Goal: Information Seeking & Learning: Find specific fact

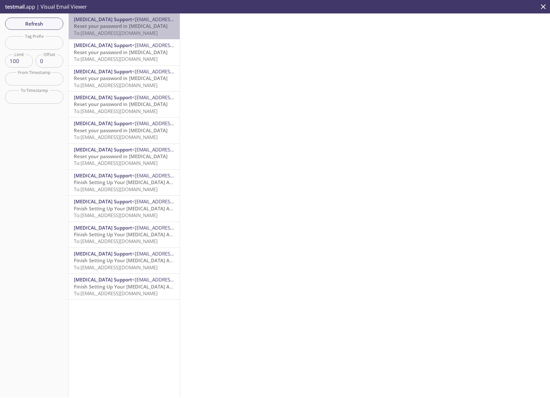
click at [149, 32] on span "To: [EMAIL_ADDRESS][DOMAIN_NAME]" at bounding box center [116, 33] width 84 height 6
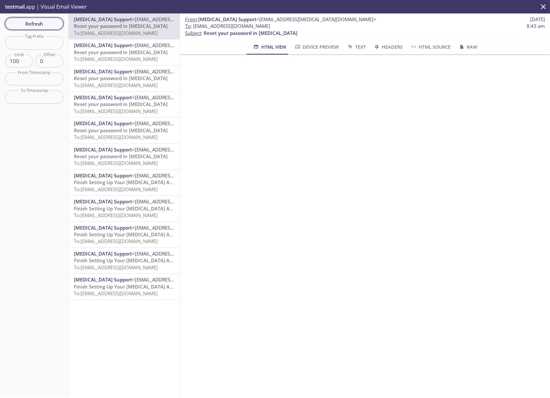
click at [47, 24] on span "Refresh" at bounding box center [34, 24] width 48 height 8
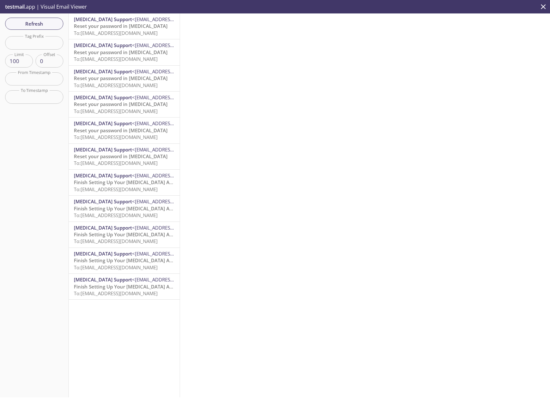
click at [25, 40] on input "text" at bounding box center [34, 42] width 58 height 13
click at [27, 9] on p "testmail .app | Visual Email Viewer" at bounding box center [45, 6] width 91 height 13
click at [59, 7] on p "testmail .app | Visual Email Viewer" at bounding box center [45, 6] width 91 height 13
click at [131, 319] on div "[MEDICAL_DATA] Support <[EMAIL_ADDRESS][MEDICAL_DATA][DOMAIN_NAME]> Reset your …" at bounding box center [124, 205] width 111 height 384
click at [542, 5] on icon "close" at bounding box center [543, 6] width 5 height 5
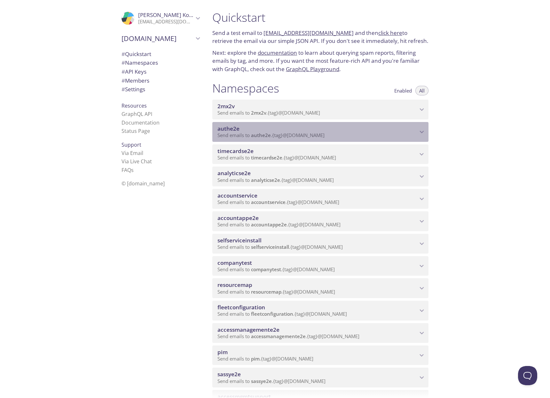
click at [235, 132] on span "Send emails to authe2e . {tag} @[DOMAIN_NAME]" at bounding box center [271, 135] width 107 height 6
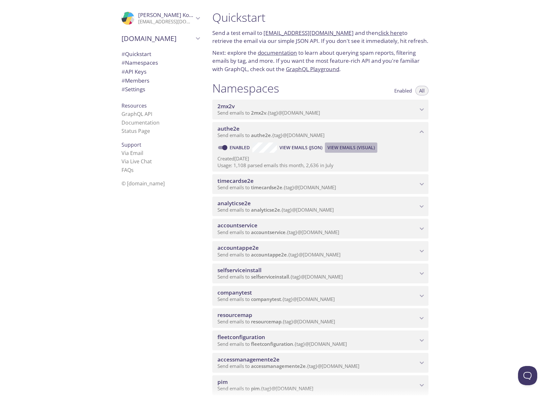
click at [367, 147] on span "View Emails (Visual)" at bounding box center [351, 148] width 47 height 8
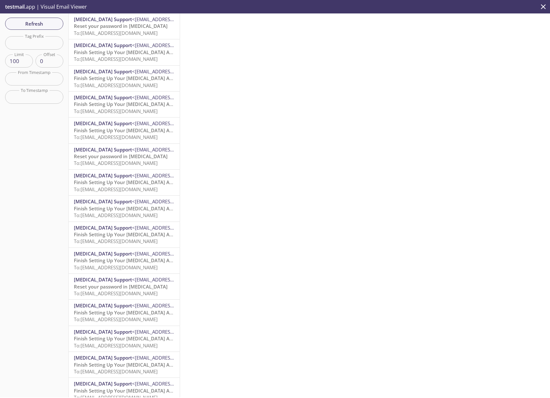
click at [94, 35] on span "To: [EMAIL_ADDRESS][DOMAIN_NAME]" at bounding box center [116, 33] width 84 height 6
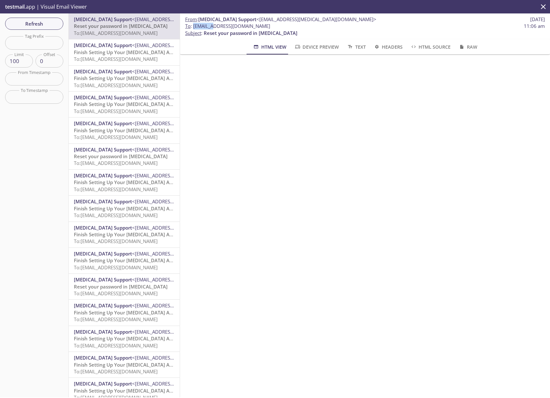
drag, startPoint x: 193, startPoint y: 26, endPoint x: 213, endPoint y: 29, distance: 19.8
click at [213, 29] on span "To : [EMAIL_ADDRESS][DOMAIN_NAME]" at bounding box center [227, 26] width 85 height 7
copy span "authe2e."
click at [543, 7] on icon "close" at bounding box center [543, 6] width 5 height 5
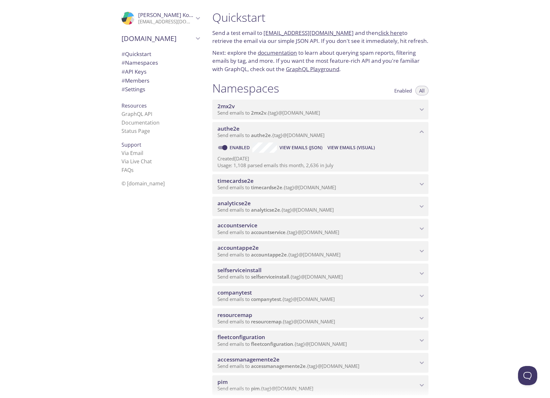
click at [225, 127] on span "authe2e" at bounding box center [229, 128] width 22 height 7
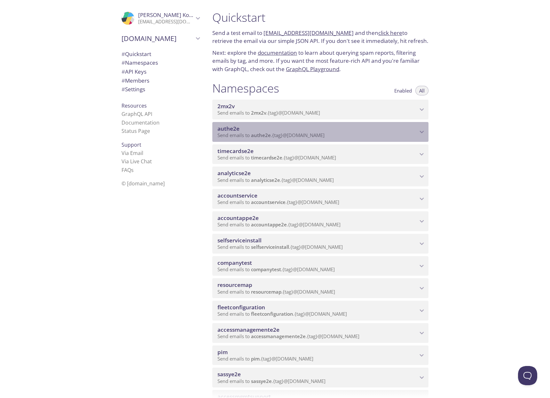
click at [419, 131] on icon "authe2e namespace" at bounding box center [422, 132] width 8 height 8
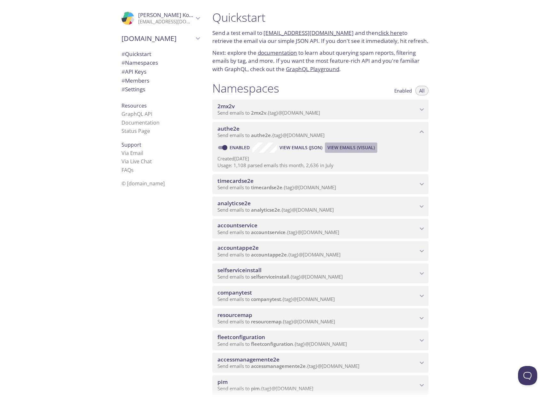
click at [348, 148] on span "View Emails (Visual)" at bounding box center [351, 148] width 47 height 8
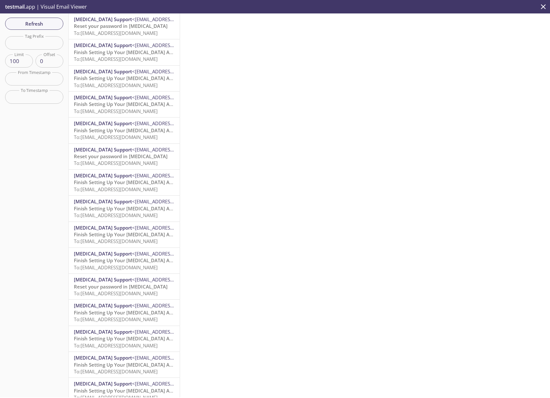
click at [118, 30] on span "To: [EMAIL_ADDRESS][DOMAIN_NAME]" at bounding box center [116, 33] width 84 height 6
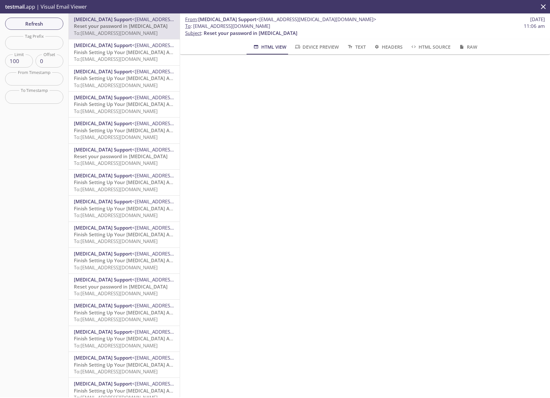
drag, startPoint x: 287, startPoint y: 26, endPoint x: 336, endPoint y: 29, distance: 49.0
click at [336, 28] on span "To : [EMAIL_ADDRESS][DOMAIN_NAME] 11:06 am" at bounding box center [365, 26] width 360 height 7
copy span "@[DOMAIN_NAME]"
click at [53, 24] on span "Refresh" at bounding box center [34, 24] width 48 height 8
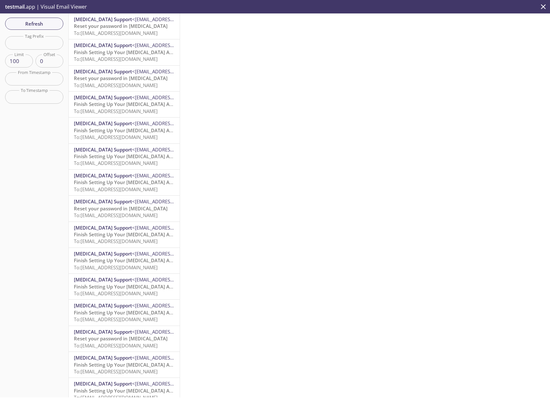
click at [107, 31] on span "To: [EMAIL_ADDRESS][DOMAIN_NAME]" at bounding box center [116, 33] width 84 height 6
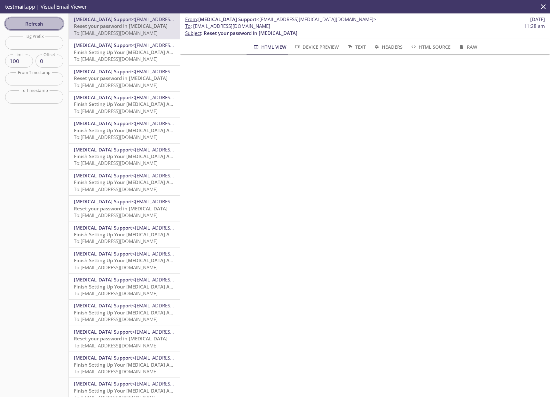
click at [40, 24] on span "Refresh" at bounding box center [34, 24] width 48 height 8
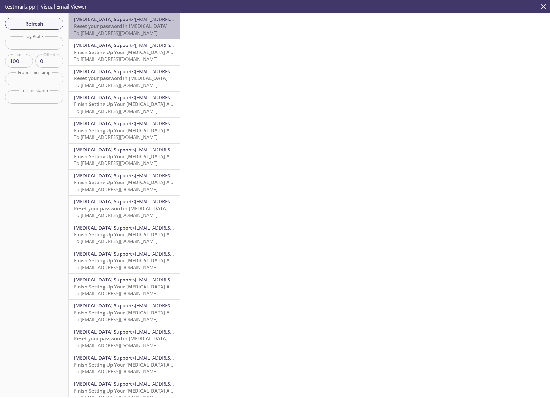
click at [148, 31] on span "To: [EMAIL_ADDRESS][DOMAIN_NAME]" at bounding box center [116, 33] width 84 height 6
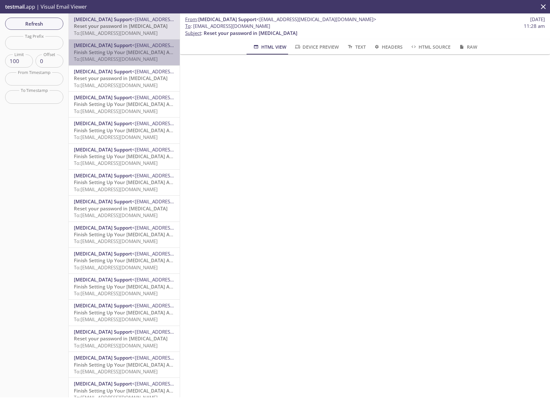
click at [127, 57] on span "To: [EMAIL_ADDRESS][DOMAIN_NAME]" at bounding box center [116, 59] width 84 height 6
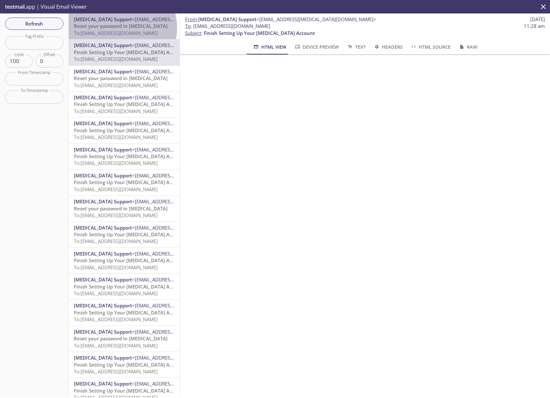
drag, startPoint x: 119, startPoint y: 28, endPoint x: 122, endPoint y: 30, distance: 3.9
click at [120, 28] on span "Reset your password in [MEDICAL_DATA]" at bounding box center [121, 26] width 94 height 6
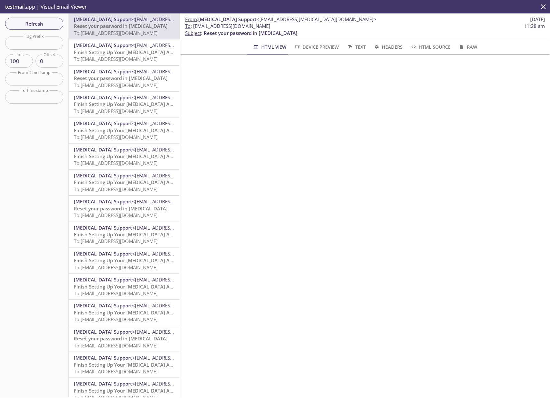
drag, startPoint x: 194, startPoint y: 26, endPoint x: 280, endPoint y: 28, distance: 85.5
click at [289, 25] on span "To : [EMAIL_ADDRESS][DOMAIN_NAME] 11:28 am" at bounding box center [365, 26] width 360 height 7
copy span "[EMAIL_ADDRESS][DOMAIN_NAME]"
click at [98, 50] on span "Finish Setting Up Your [MEDICAL_DATA] Account" at bounding box center [129, 52] width 111 height 6
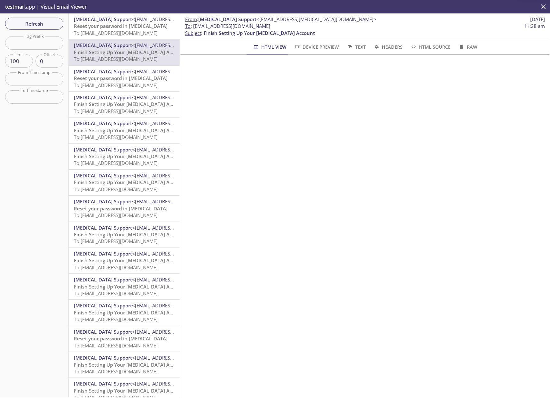
click at [119, 29] on span "Reset your password in [MEDICAL_DATA]" at bounding box center [121, 26] width 94 height 6
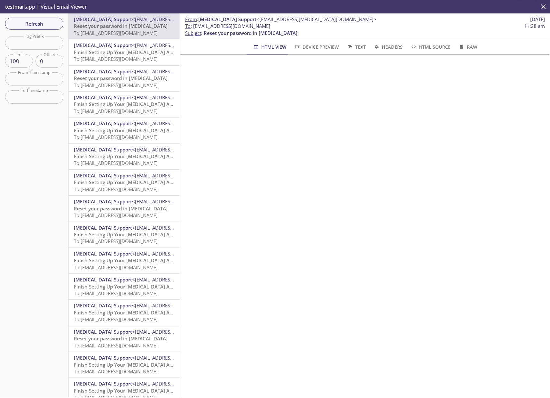
click at [119, 56] on span "To: [EMAIL_ADDRESS][DOMAIN_NAME]" at bounding box center [116, 59] width 84 height 6
